Goal: Information Seeking & Learning: Learn about a topic

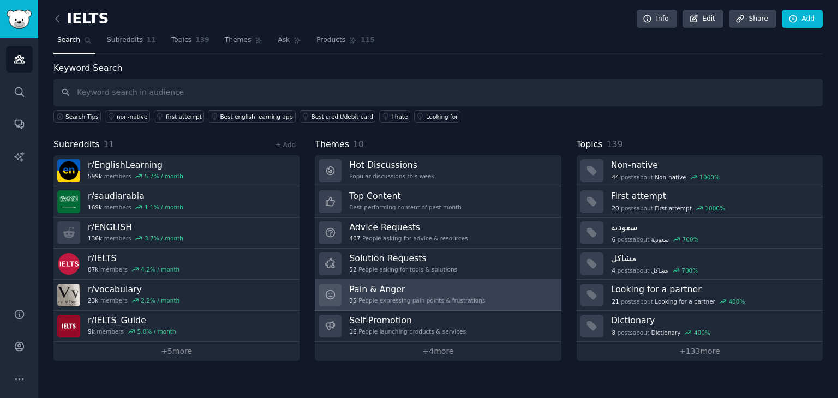
click at [358, 308] on link "Pain & Anger 35 People expressing pain points & frustrations" at bounding box center [438, 295] width 246 height 31
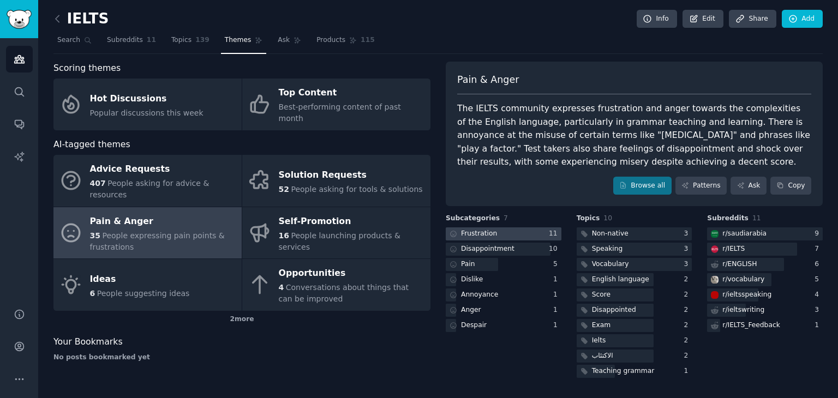
click at [477, 231] on div "Frustration" at bounding box center [479, 234] width 36 height 10
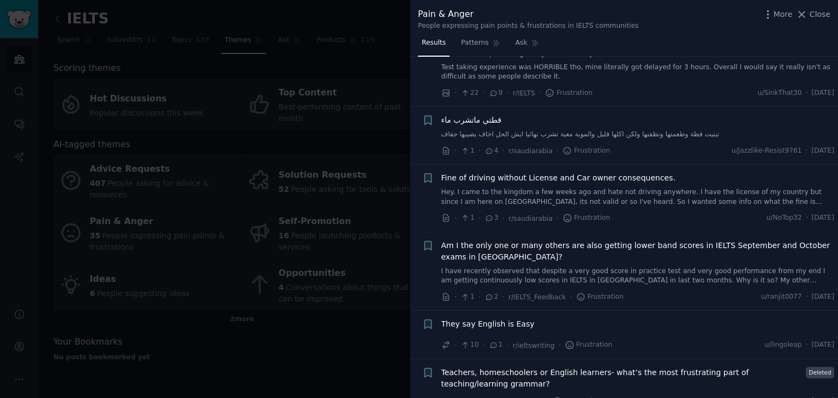
scroll to position [369, 0]
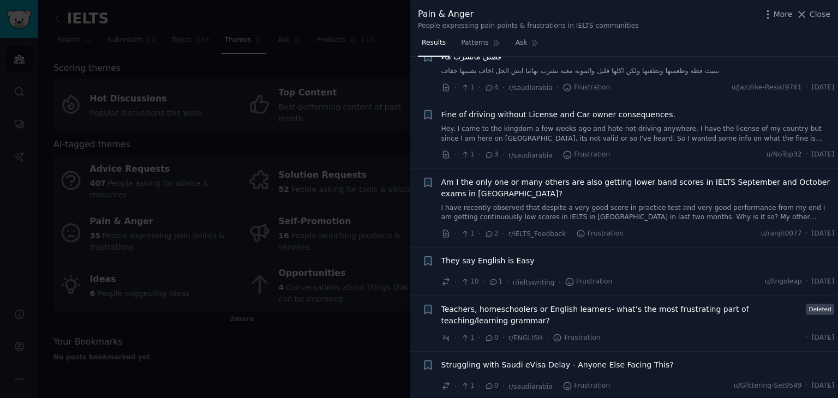
click at [338, 358] on div at bounding box center [419, 199] width 838 height 398
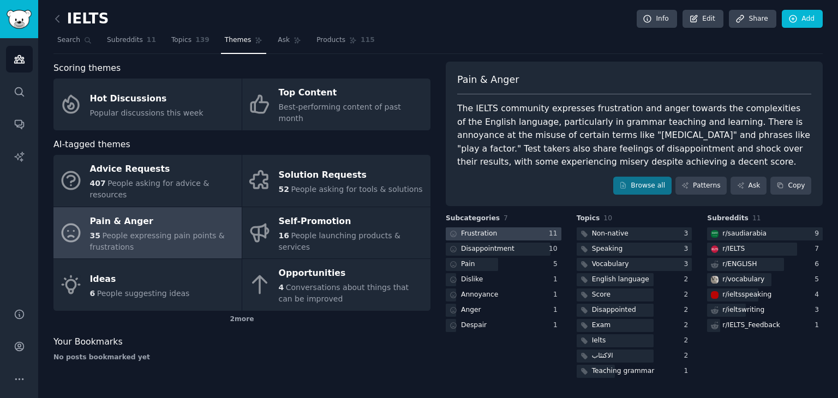
click at [485, 233] on div "Frustration" at bounding box center [479, 234] width 36 height 10
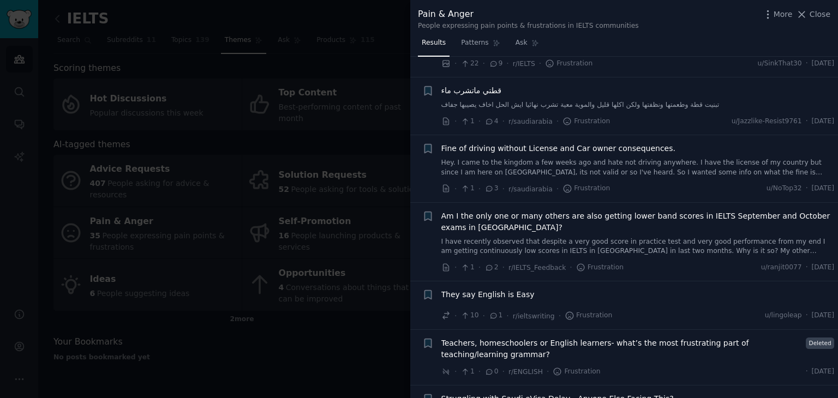
scroll to position [369, 0]
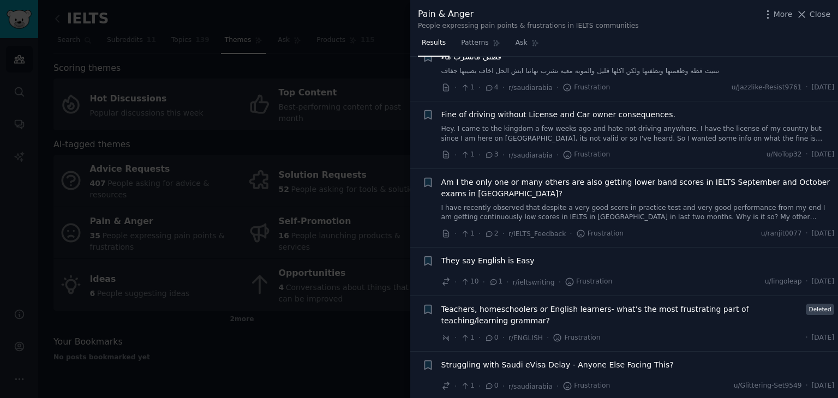
click at [338, 319] on div at bounding box center [419, 199] width 838 height 398
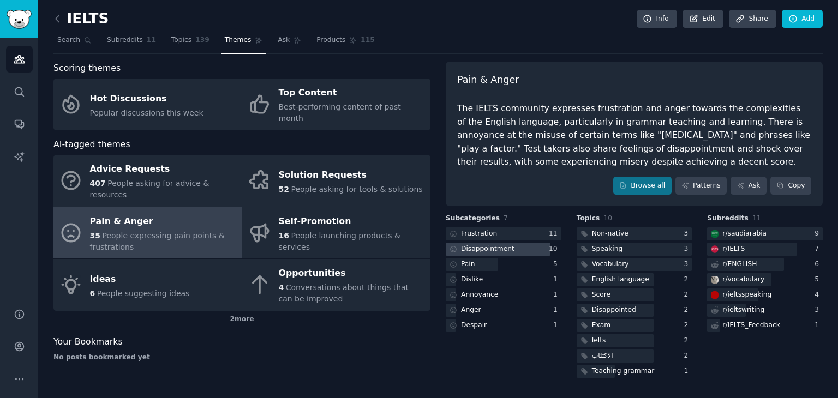
click at [491, 252] on div "Disappointment" at bounding box center [487, 249] width 53 height 10
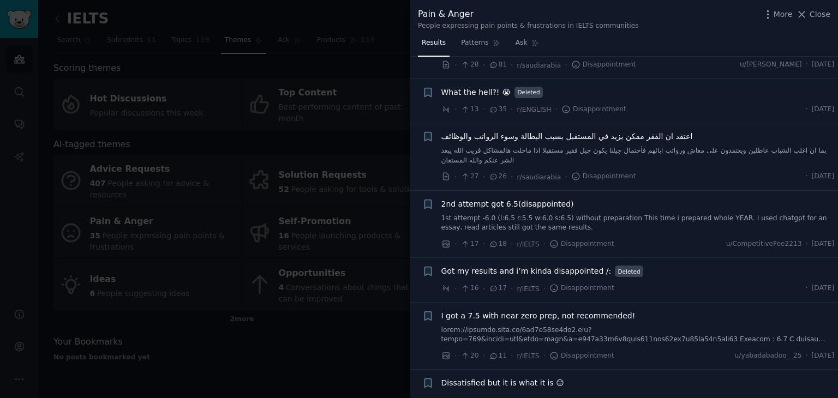
scroll to position [80, 0]
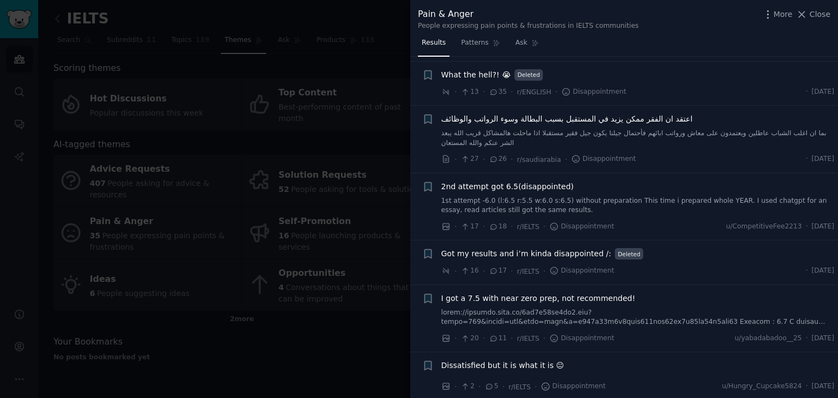
click at [500, 199] on link "1st attempt -6.0 (l:6.5 r:5.5 w:6.0 s:6.5) without preparation This time i prep…" at bounding box center [637, 205] width 393 height 19
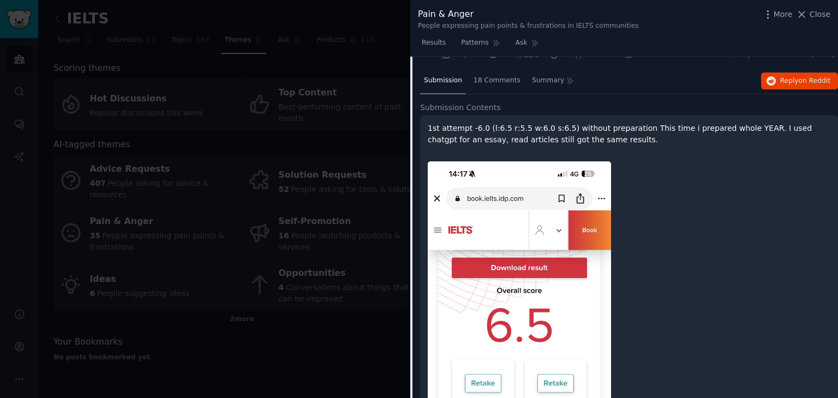
scroll to position [232, 0]
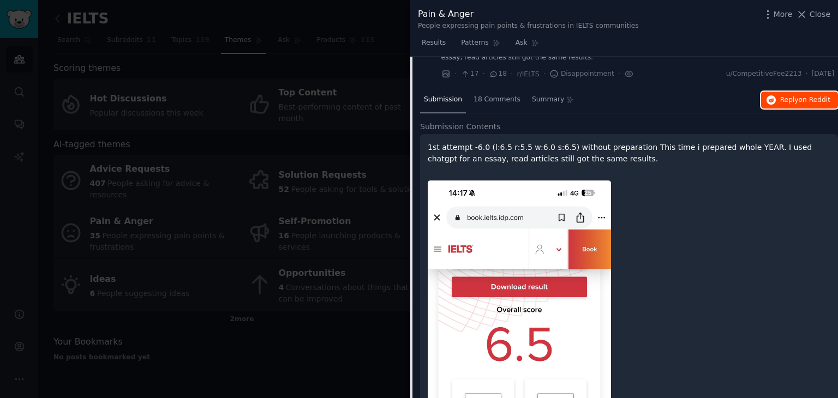
click at [782, 101] on span "Reply on Reddit" at bounding box center [805, 100] width 50 height 10
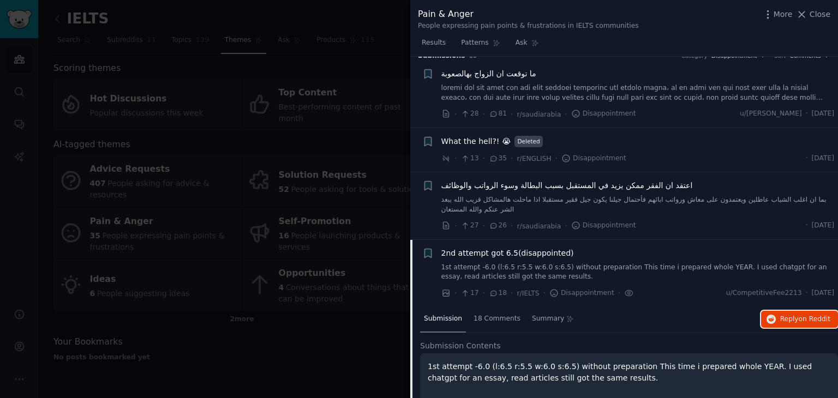
scroll to position [0, 0]
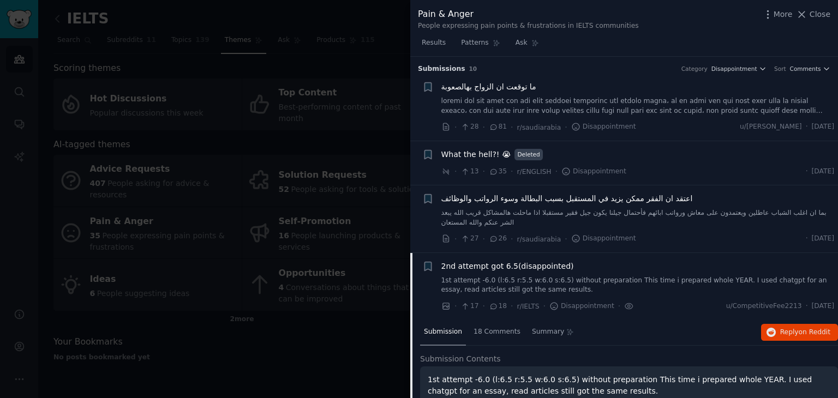
click at [377, 41] on div at bounding box center [419, 199] width 838 height 398
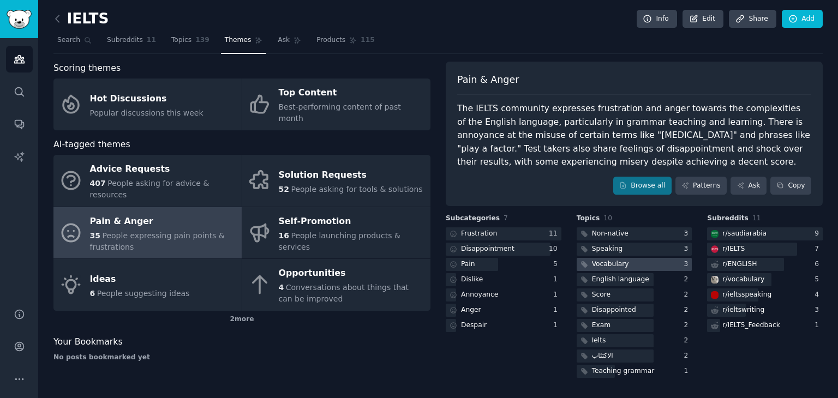
click at [615, 266] on div "Vocabulary" at bounding box center [610, 265] width 37 height 10
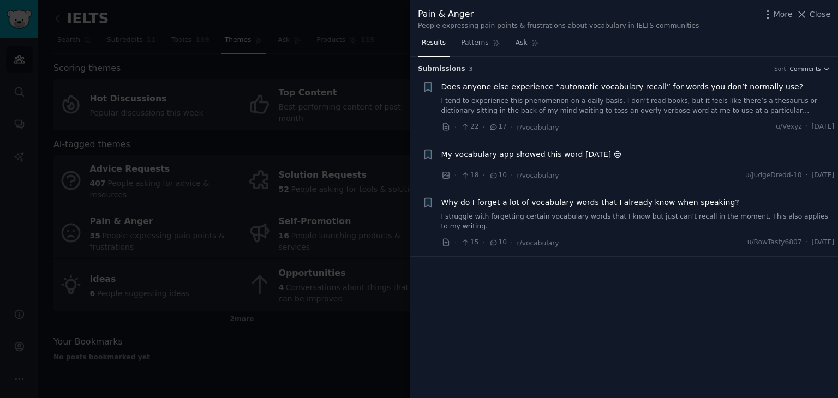
click at [575, 99] on link "I tend to experience this phenomenon on a daily basis. I don’t read books, but …" at bounding box center [637, 106] width 393 height 19
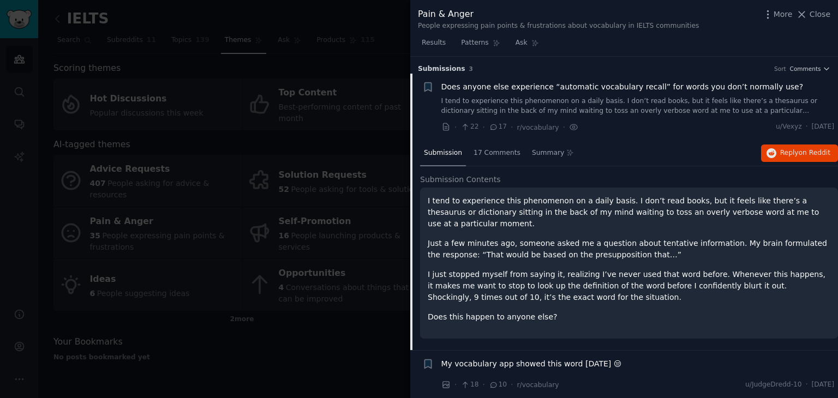
scroll to position [17, 0]
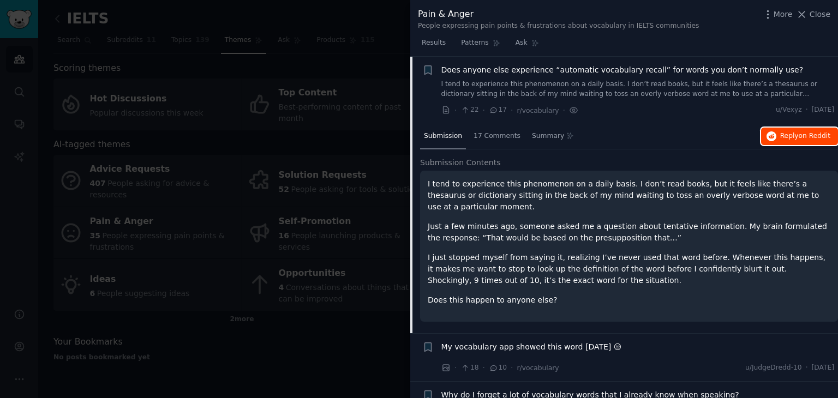
click at [776, 132] on button "Reply on Reddit" at bounding box center [799, 136] width 77 height 17
click at [792, 139] on span "Reply on Reddit" at bounding box center [805, 136] width 50 height 10
click at [188, 89] on div at bounding box center [419, 199] width 838 height 398
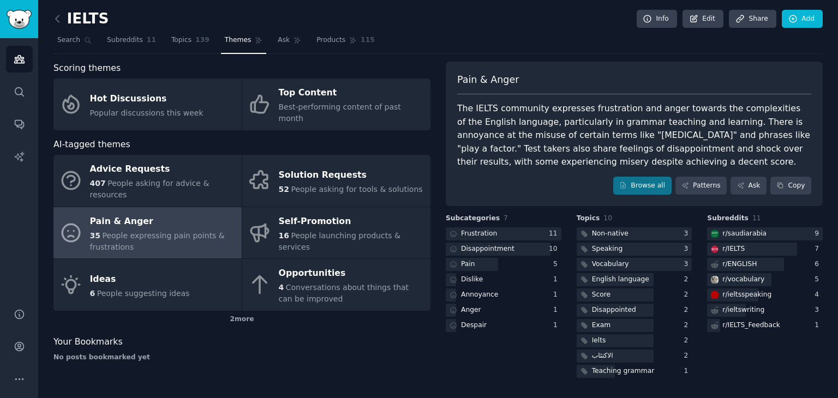
click at [57, 11] on link at bounding box center [60, 18] width 14 height 17
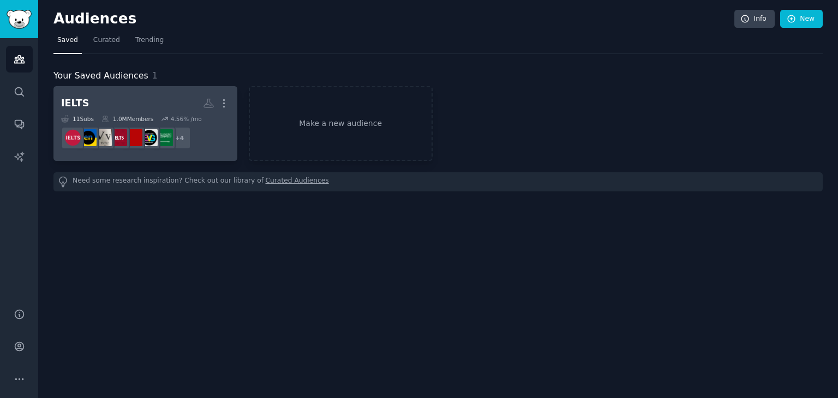
click at [148, 101] on h2 "IELTS More" at bounding box center [145, 103] width 169 height 19
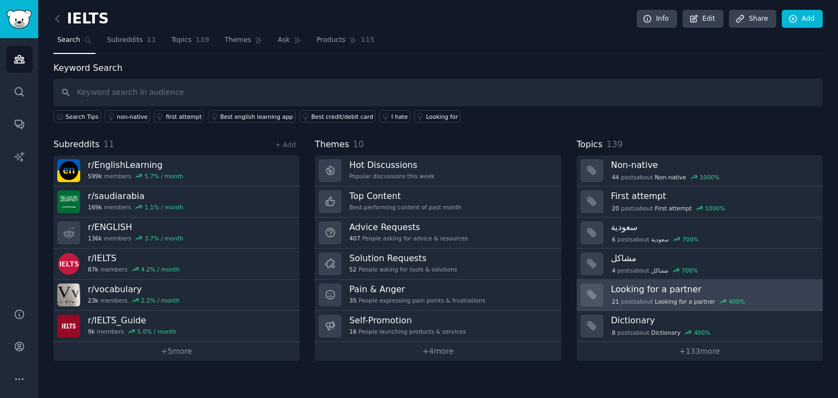
click at [661, 301] on span "Looking for a partner" at bounding box center [685, 302] width 61 height 8
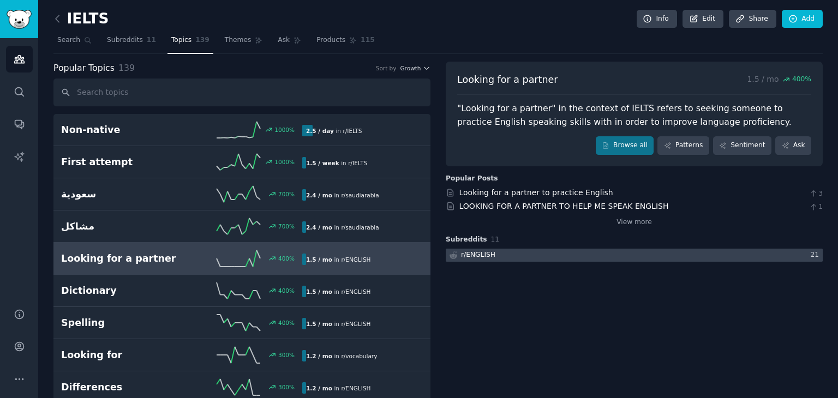
click at [619, 255] on div at bounding box center [634, 256] width 377 height 14
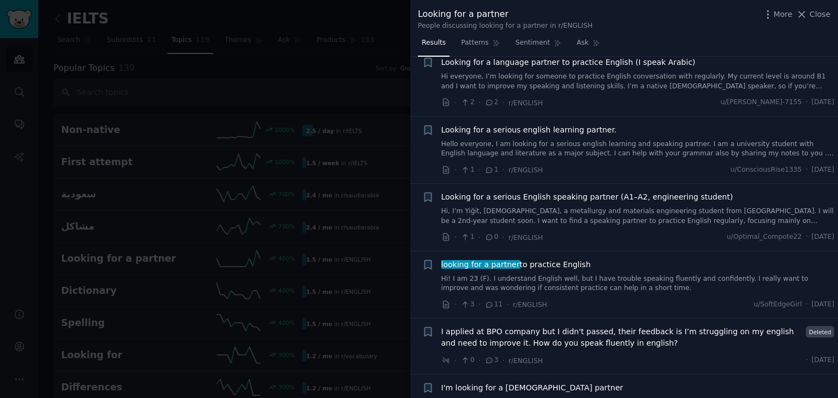
scroll to position [853, 0]
click at [326, 97] on div at bounding box center [419, 199] width 838 height 398
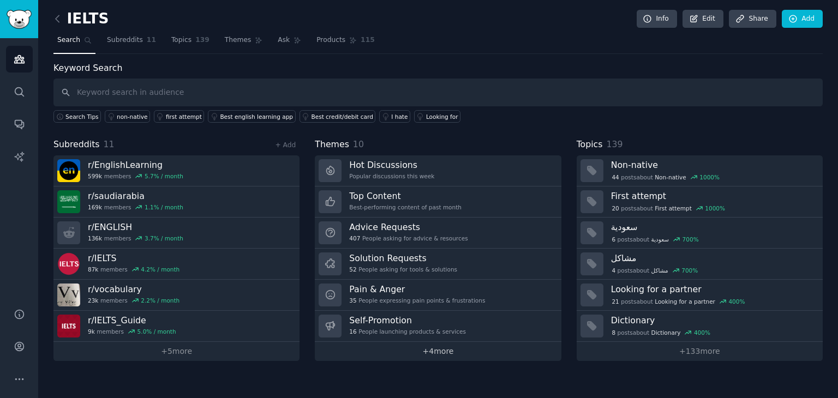
click at [387, 346] on link "+ 4 more" at bounding box center [438, 351] width 246 height 19
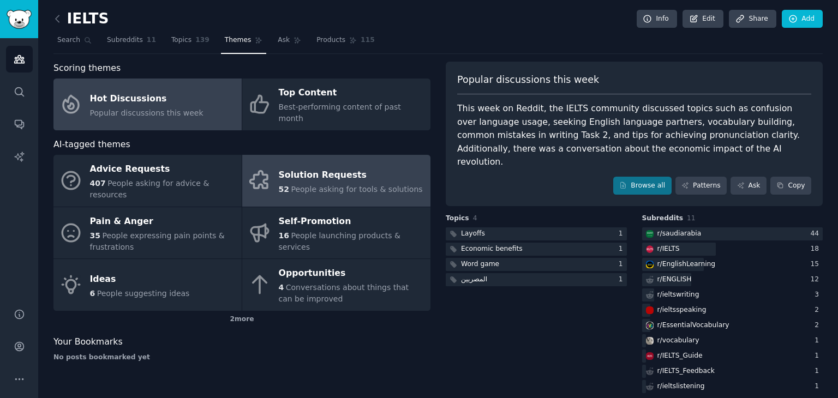
click at [312, 155] on link "Solution Requests 52 People asking for tools & solutions" at bounding box center [336, 181] width 188 height 52
